Goal: Check status

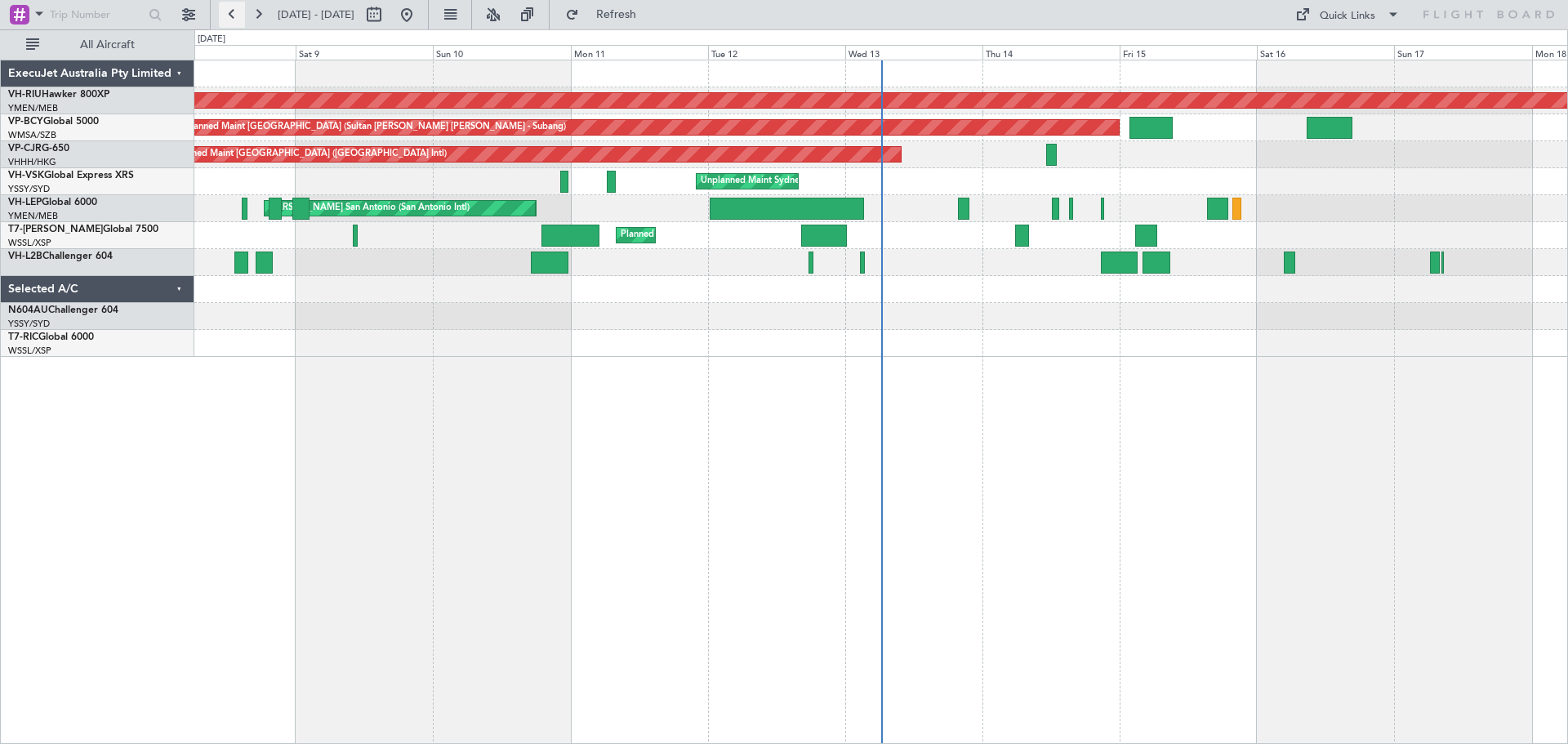
click at [230, 14] on button at bounding box center [231, 14] width 26 height 26
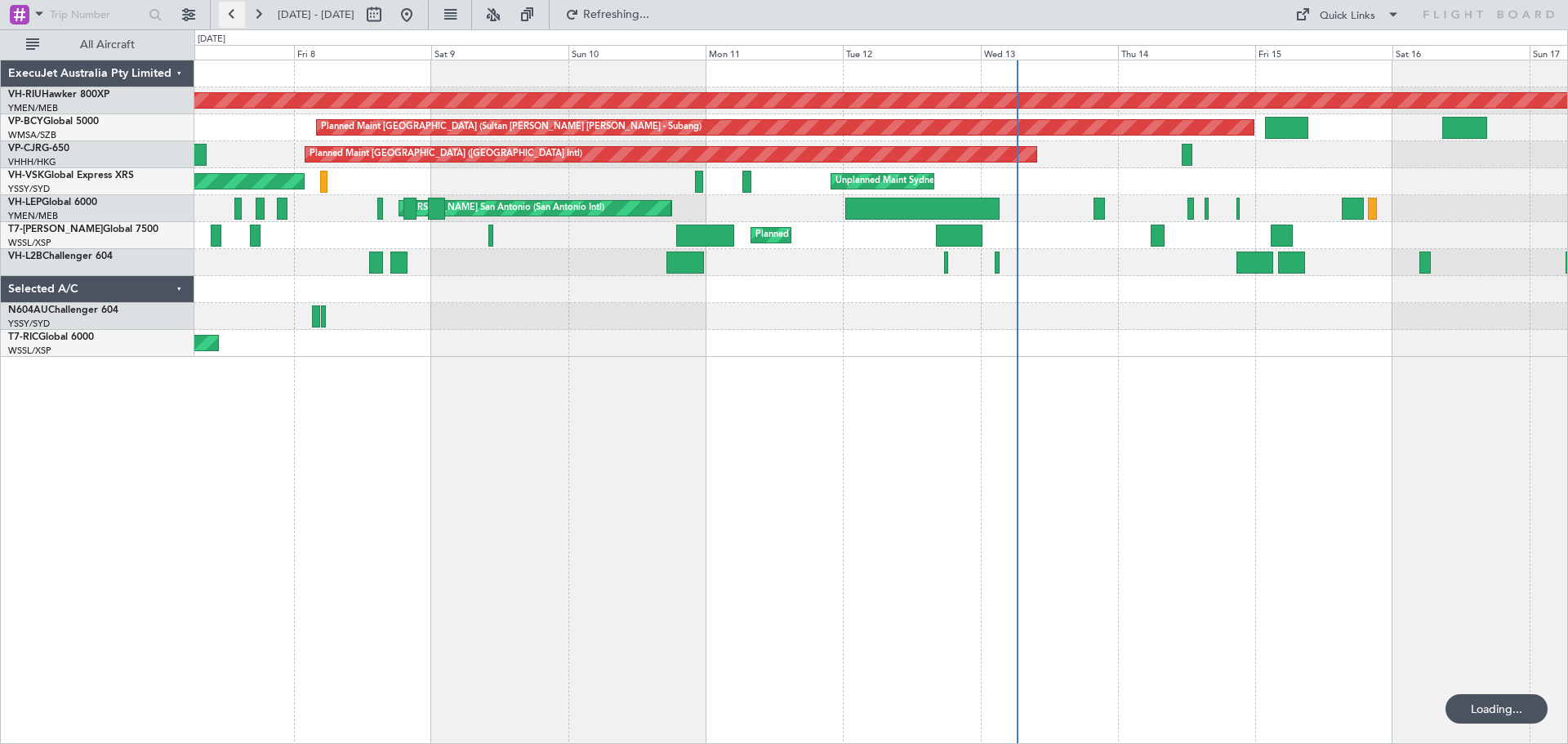
click at [230, 13] on button at bounding box center [231, 14] width 26 height 26
click at [229, 13] on button at bounding box center [231, 14] width 26 height 26
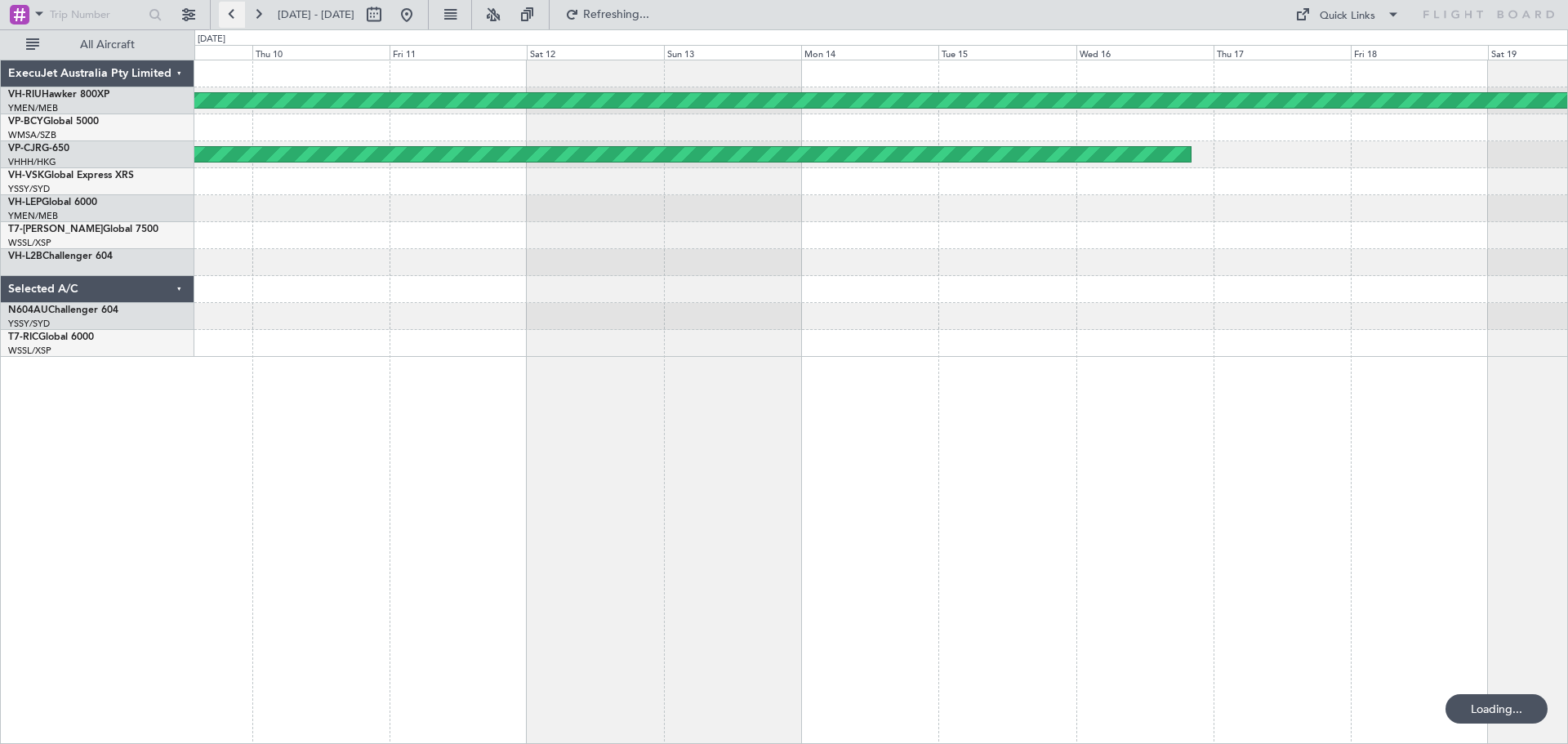
click at [229, 13] on button at bounding box center [231, 14] width 26 height 26
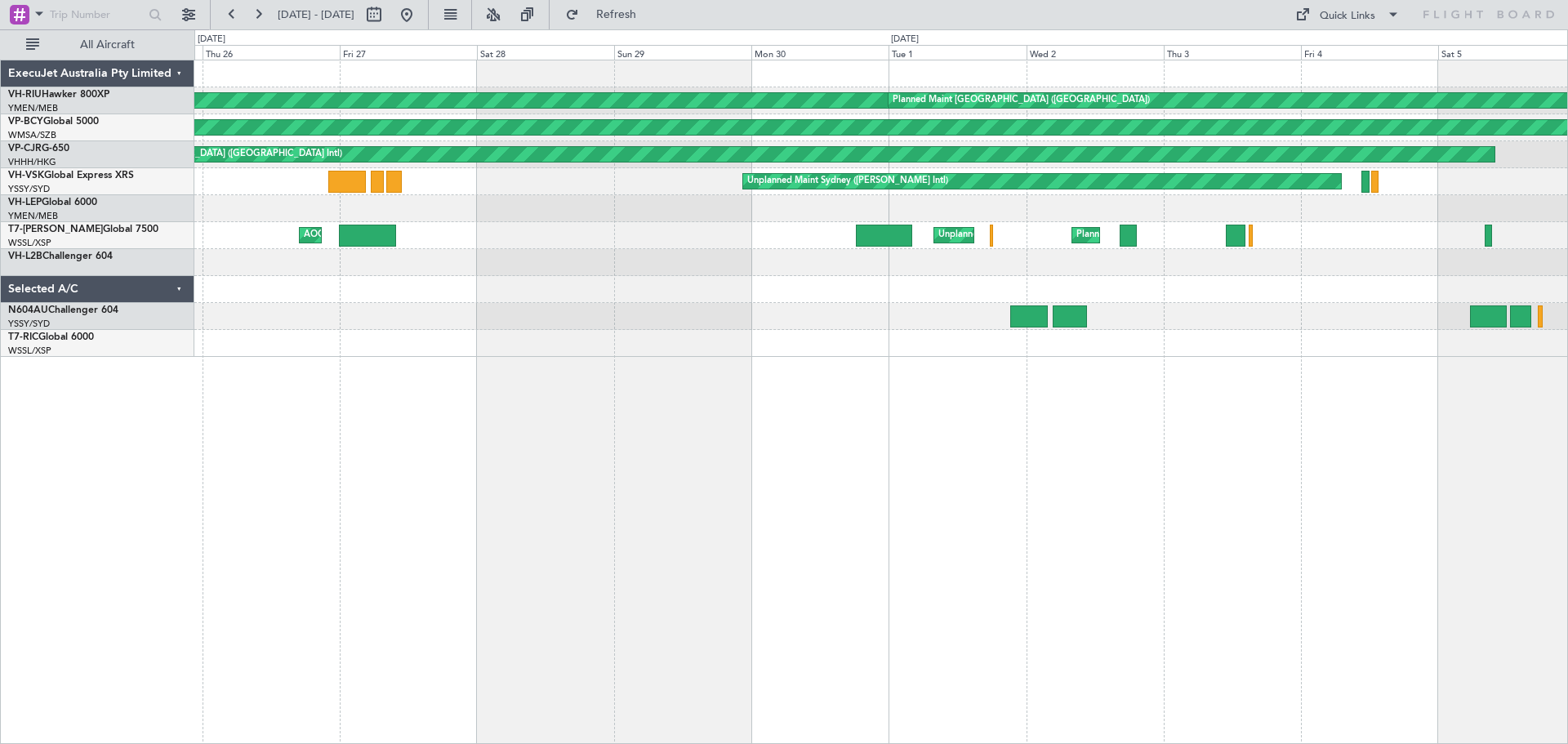
click at [825, 407] on div "Planned Maint [GEOGRAPHIC_DATA] ([GEOGRAPHIC_DATA]) Planned Maint [GEOGRAPHIC_D…" at bounding box center [882, 402] width 1374 height 684
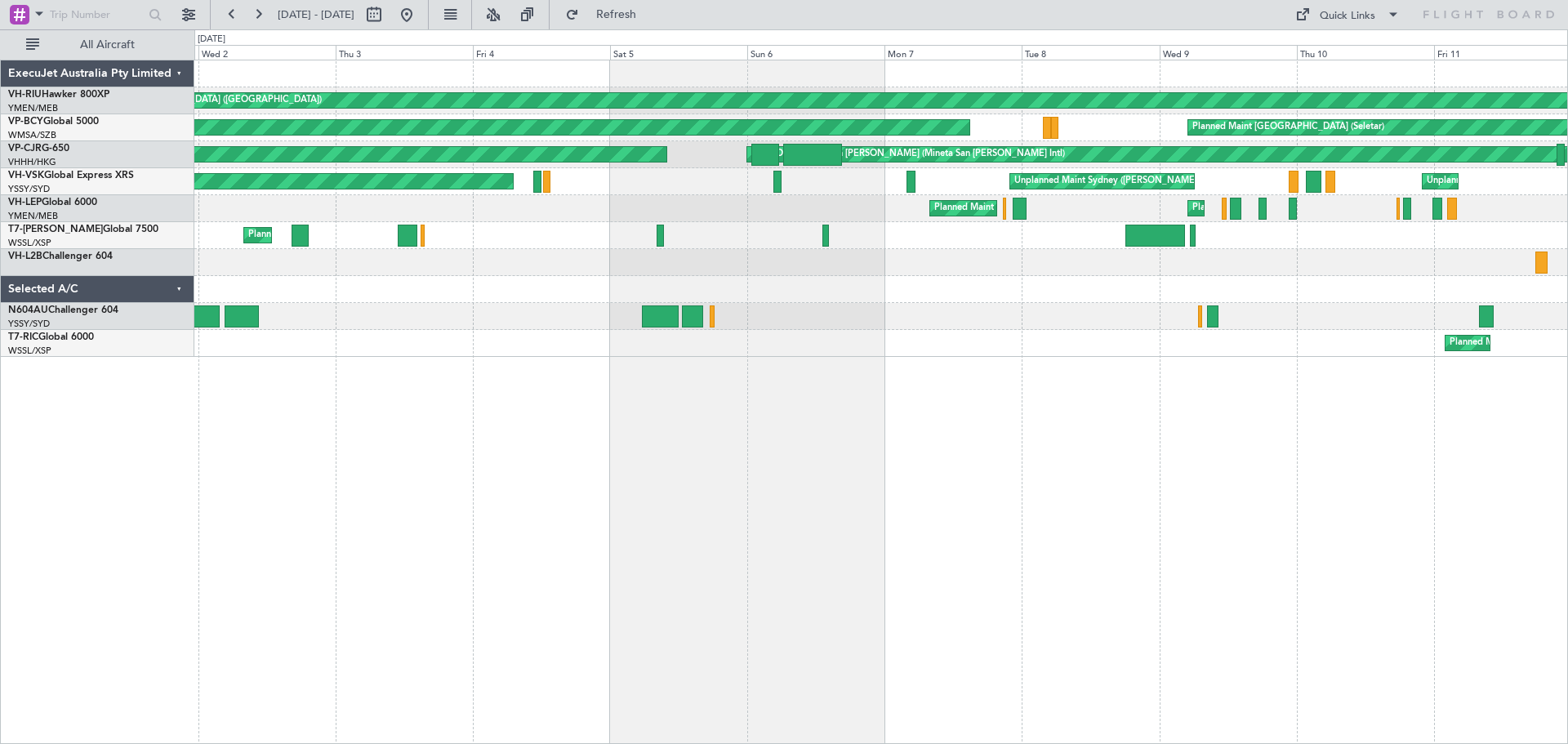
click at [417, 587] on div "Planned Maint [GEOGRAPHIC_DATA] ([GEOGRAPHIC_DATA]) Planned Maint [GEOGRAPHIC_D…" at bounding box center [882, 402] width 1374 height 684
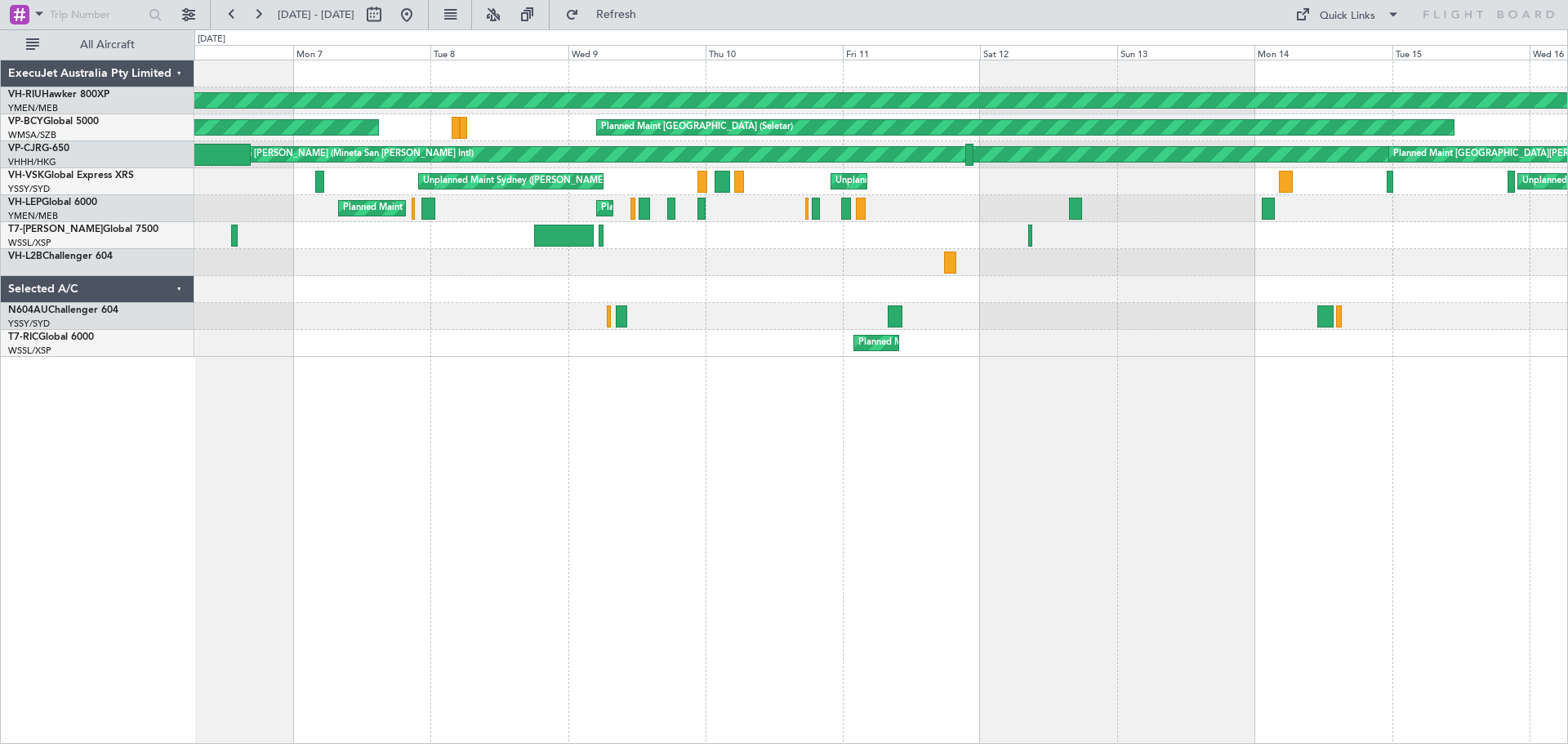
click at [549, 588] on div "Planned Maint [GEOGRAPHIC_DATA] ([GEOGRAPHIC_DATA]) Planned Maint [GEOGRAPHIC_D…" at bounding box center [882, 402] width 1374 height 684
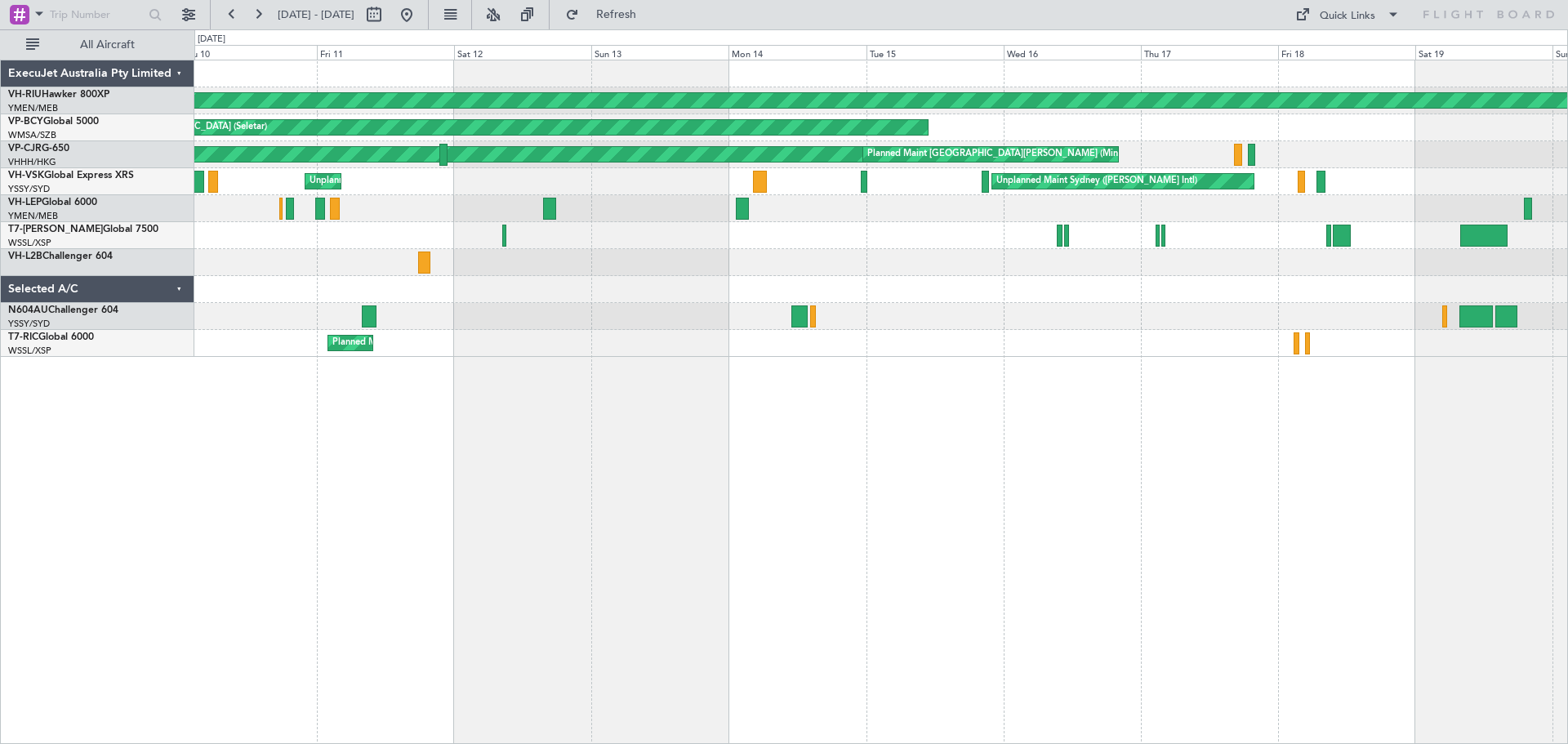
click at [555, 499] on div "Planned Maint [GEOGRAPHIC_DATA] ([GEOGRAPHIC_DATA]) Planned Maint [GEOGRAPHIC_D…" at bounding box center [882, 402] width 1374 height 684
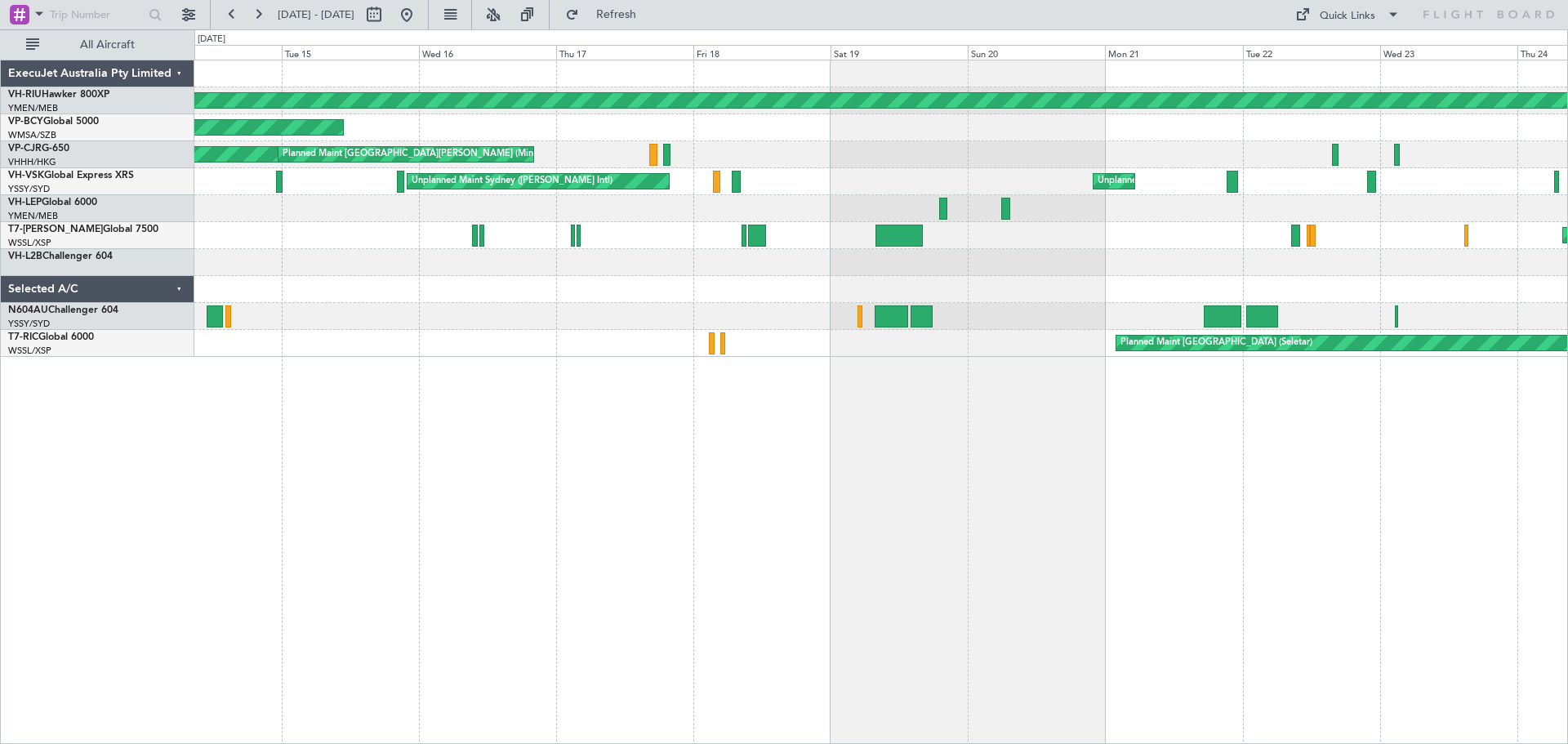
click at [517, 535] on div "Planned Maint [GEOGRAPHIC_DATA] ([GEOGRAPHIC_DATA]) Planned Maint [GEOGRAPHIC_D…" at bounding box center [882, 402] width 1374 height 684
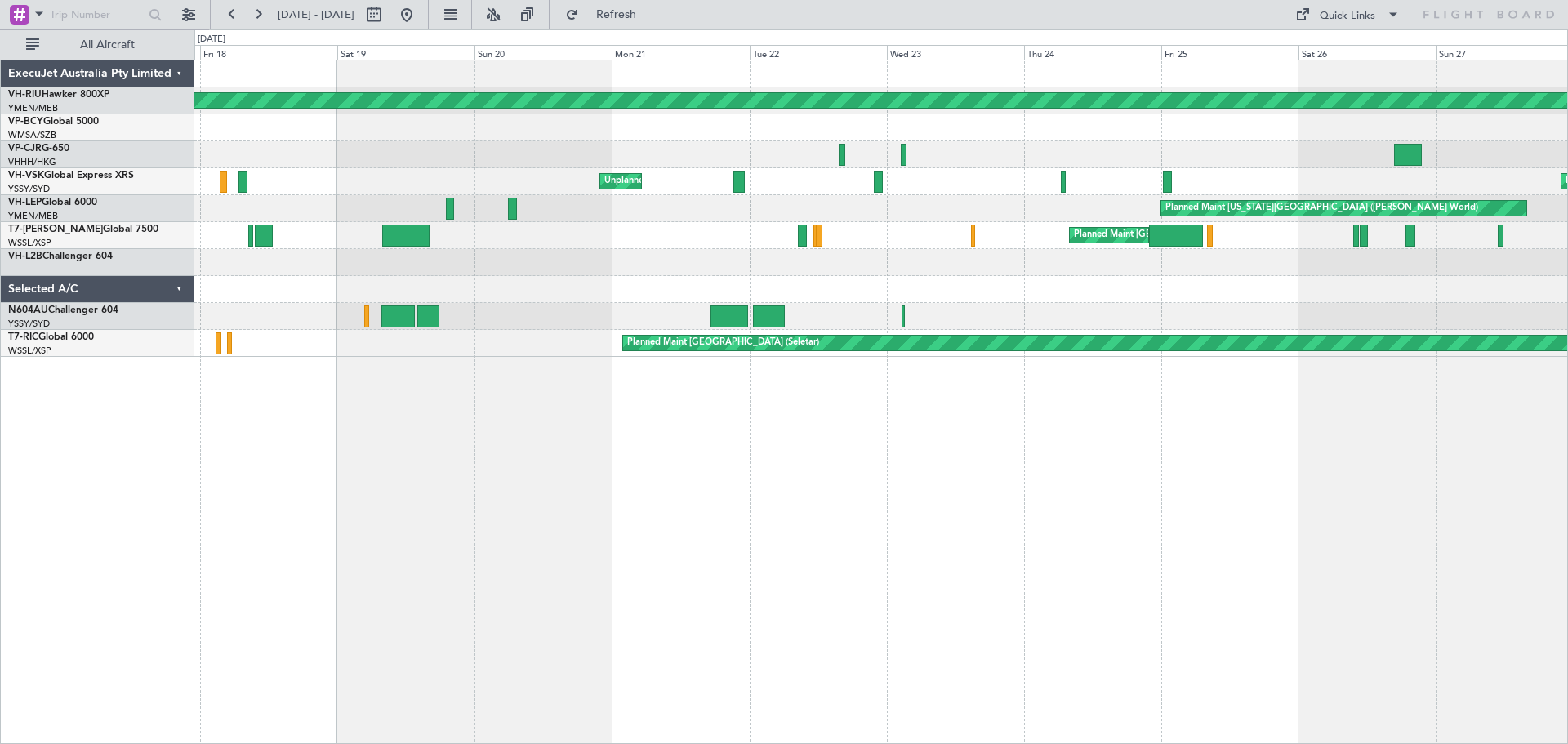
click at [610, 530] on div "Planned Maint [GEOGRAPHIC_DATA] ([GEOGRAPHIC_DATA]) [GEOGRAPHIC_DATA][PERSON_NA…" at bounding box center [882, 402] width 1374 height 684
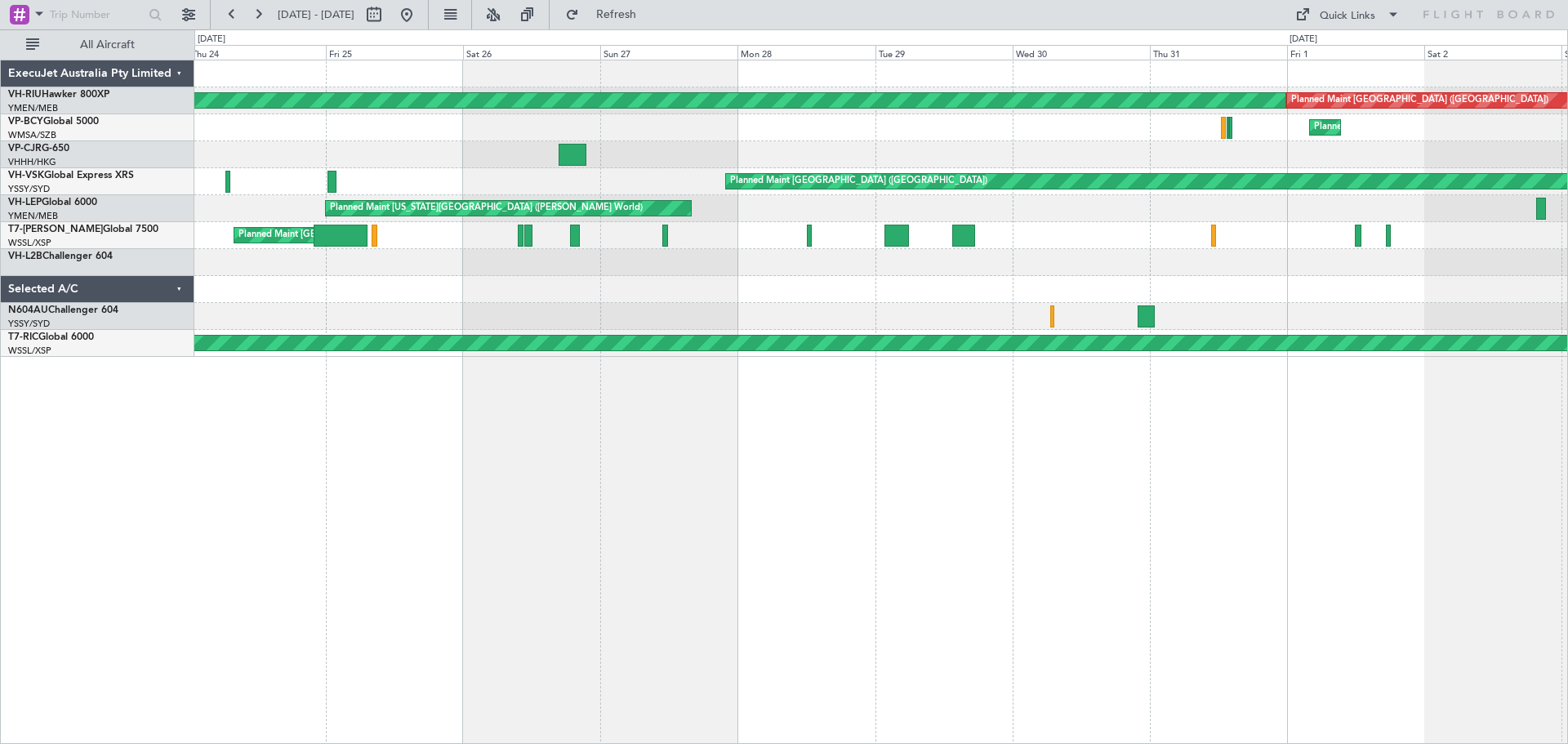
click at [283, 530] on div "Planned Maint [GEOGRAPHIC_DATA] ([GEOGRAPHIC_DATA]) Planned Maint [GEOGRAPHIC_D…" at bounding box center [882, 402] width 1374 height 684
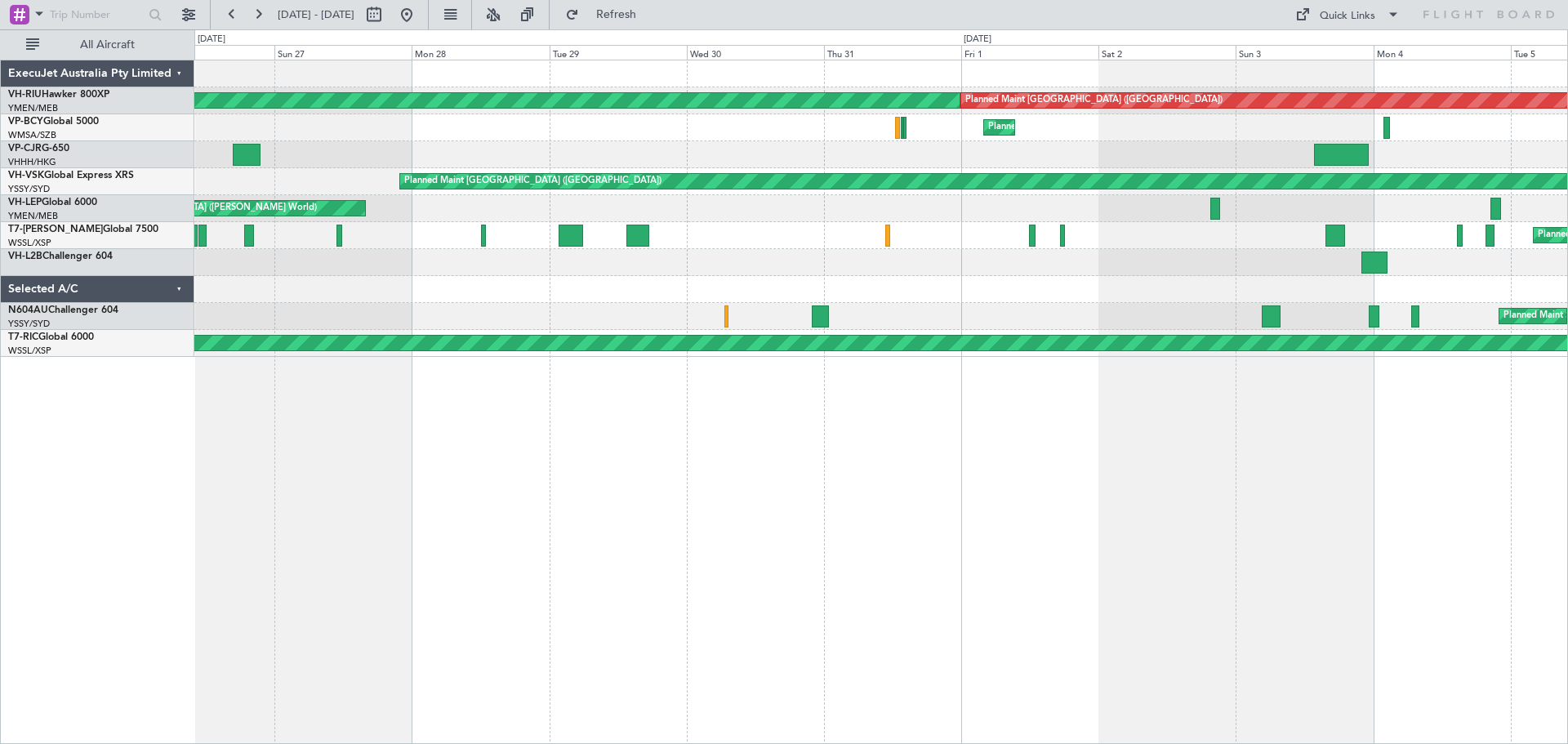
click at [354, 488] on div "Planned Maint [GEOGRAPHIC_DATA] ([GEOGRAPHIC_DATA]) Planned Maint [GEOGRAPHIC_D…" at bounding box center [882, 402] width 1374 height 684
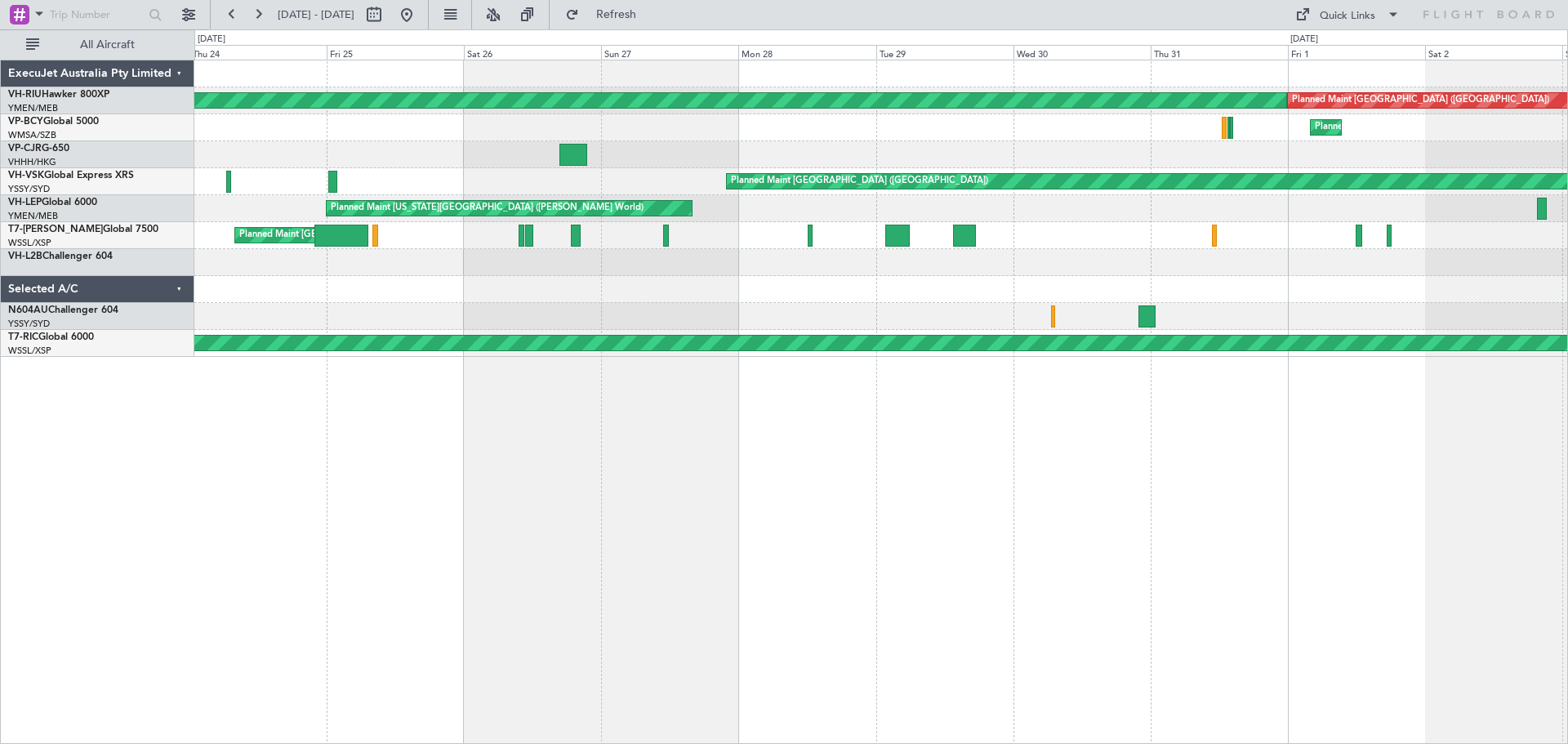
click at [1348, 544] on div "Planned Maint [GEOGRAPHIC_DATA] ([GEOGRAPHIC_DATA]) Planned Maint [GEOGRAPHIC_D…" at bounding box center [882, 402] width 1374 height 684
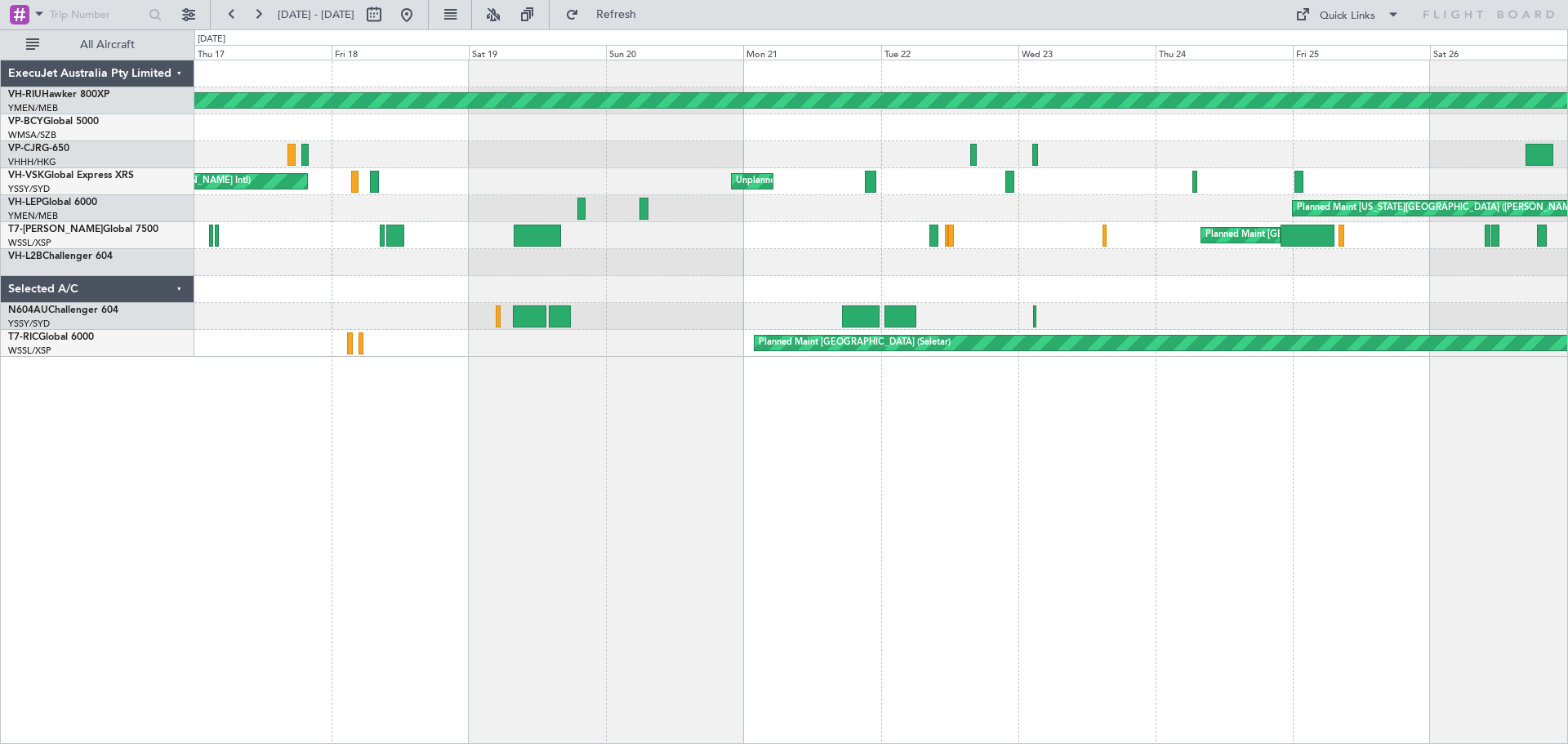
click at [1476, 567] on div "Planned Maint [GEOGRAPHIC_DATA] ([GEOGRAPHIC_DATA]) Planned Maint [GEOGRAPHIC_D…" at bounding box center [882, 402] width 1374 height 684
